Goal: Task Accomplishment & Management: Use online tool/utility

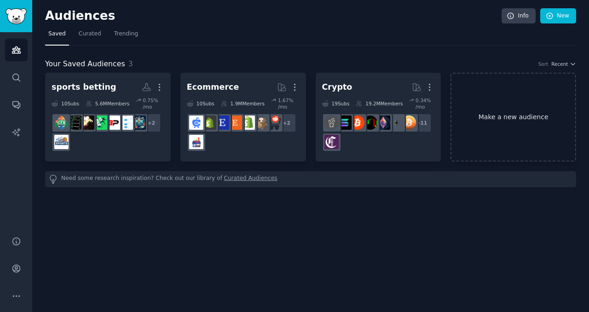
click at [509, 122] on link "Make a new audience" at bounding box center [513, 117] width 126 height 89
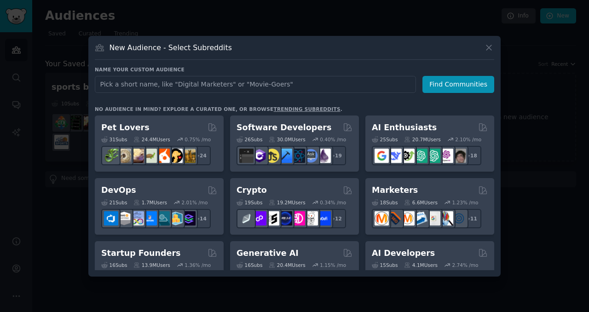
click at [224, 82] on input "text" at bounding box center [255, 84] width 321 height 17
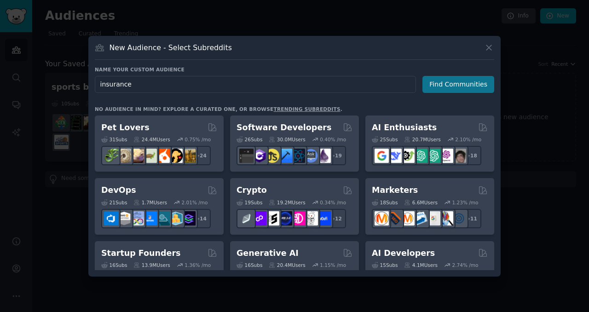
type input "insurance"
click at [450, 81] on button "Find Communities" at bounding box center [458, 84] width 72 height 17
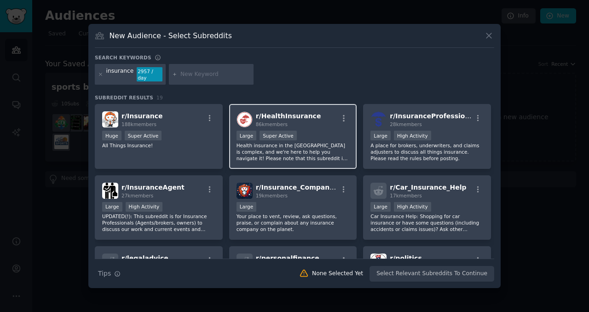
click at [283, 111] on h2 "r/ HealthInsurance 86k members" at bounding box center [288, 119] width 65 height 16
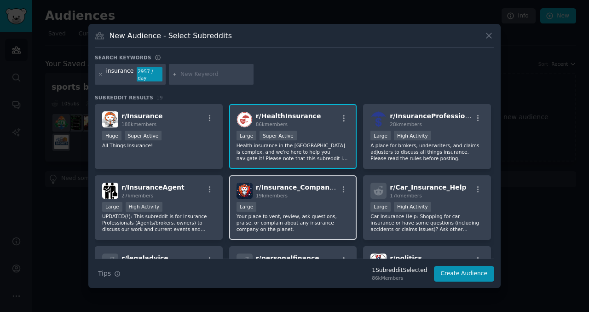
click at [276, 214] on p "Your place to vent, review, ask questions, praise, or complain about any insura…" at bounding box center [292, 222] width 113 height 19
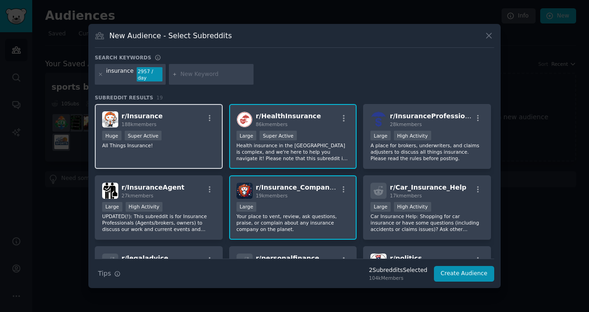
click at [189, 129] on div "r/ Insurance 188k members Huge Super Active All Things Insurance!" at bounding box center [159, 136] width 128 height 65
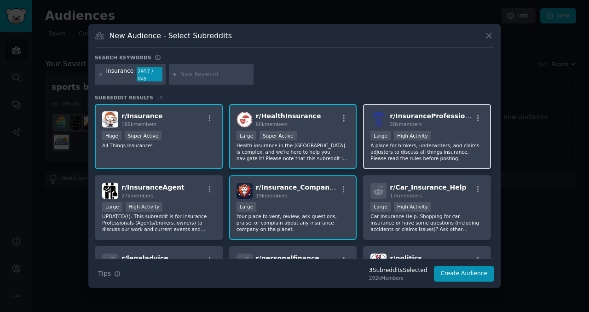
click at [443, 127] on div "28k members" at bounding box center [431, 124] width 82 height 6
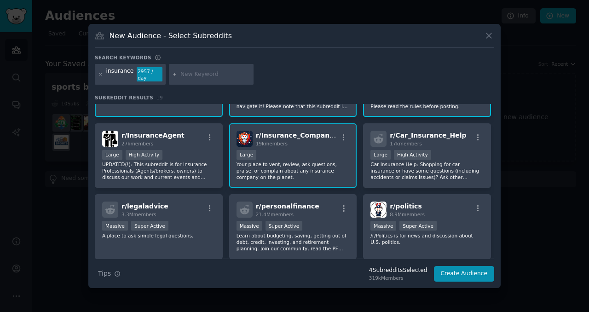
scroll to position [90, 0]
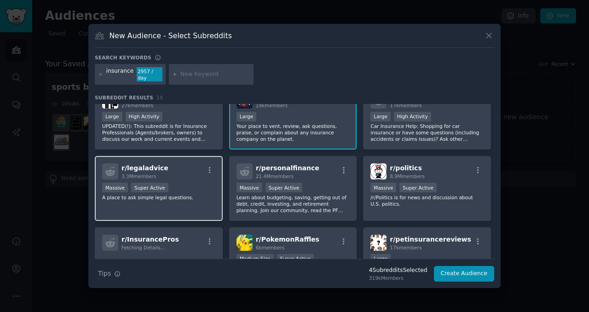
click at [177, 198] on p "A place to ask simple legal questions." at bounding box center [158, 197] width 113 height 6
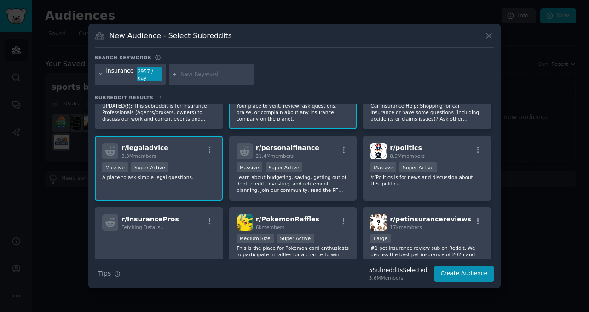
scroll to position [121, 0]
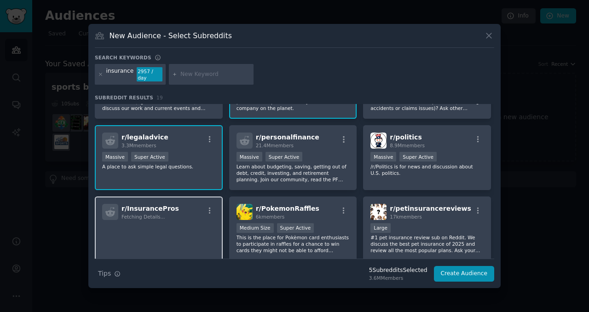
click at [189, 214] on div "r/ InsurancePros Fetching Details..." at bounding box center [158, 212] width 113 height 16
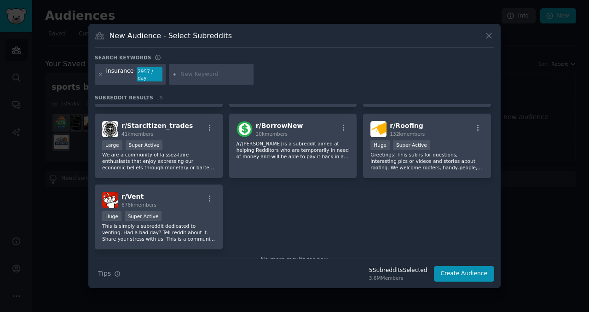
scroll to position [347, 0]
click at [458, 273] on button "Create Audience" at bounding box center [464, 274] width 61 height 16
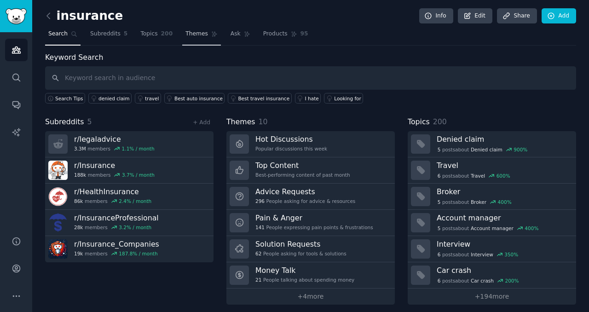
click at [213, 40] on link "Themes" at bounding box center [201, 36] width 39 height 19
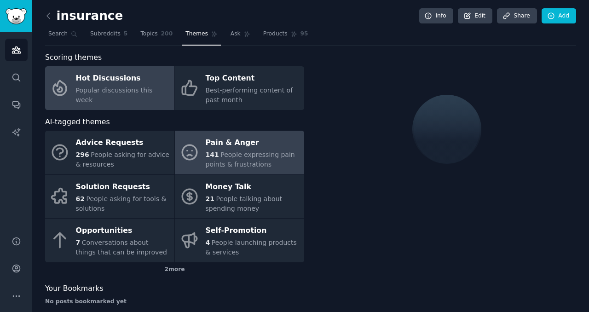
click at [233, 164] on span "People expressing pain points & frustrations" at bounding box center [250, 159] width 89 height 17
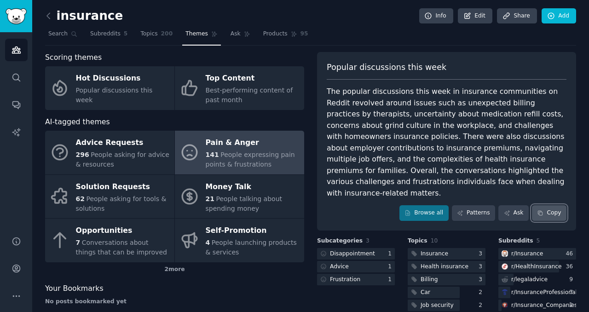
click at [551, 205] on button "Copy" at bounding box center [549, 213] width 34 height 16
